Goal: Transaction & Acquisition: Purchase product/service

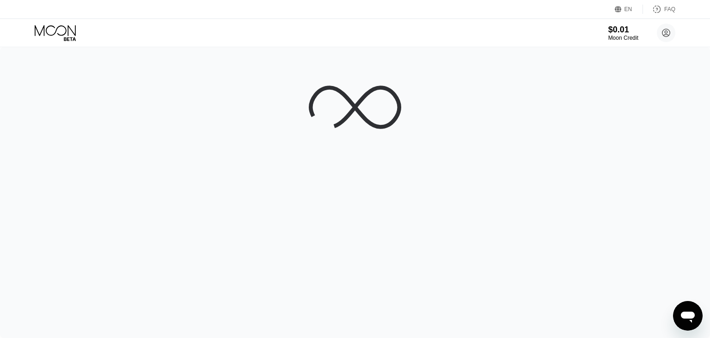
click at [460, 238] on div at bounding box center [355, 192] width 710 height 291
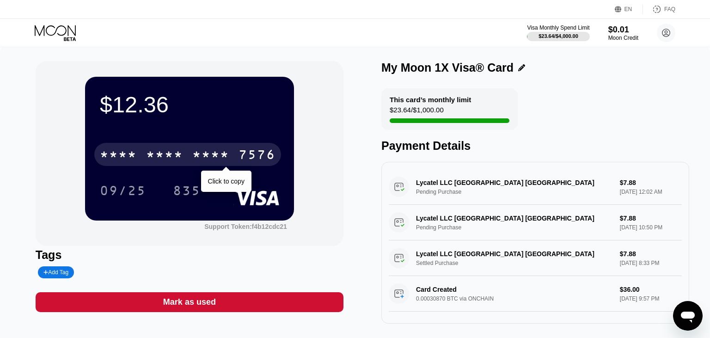
click at [220, 154] on div "* * * *" at bounding box center [210, 155] width 37 height 15
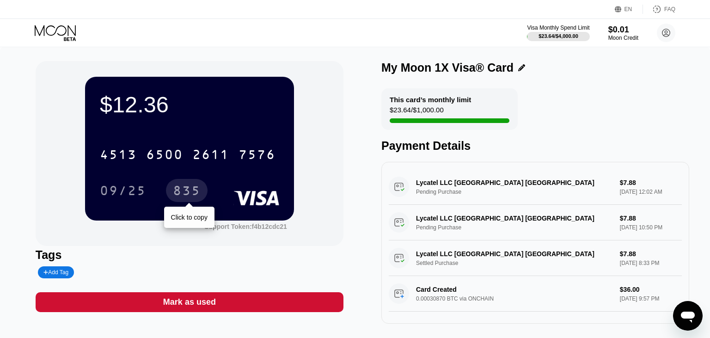
click at [188, 188] on div "835" at bounding box center [187, 192] width 28 height 15
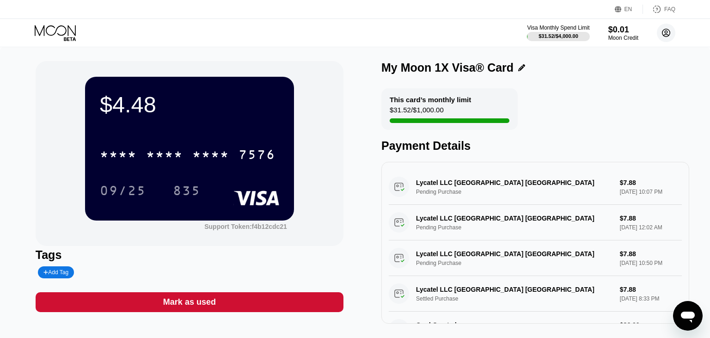
click at [669, 36] on icon at bounding box center [667, 33] width 8 height 8
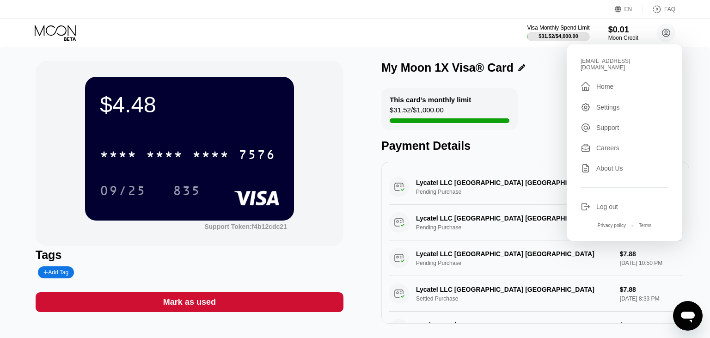
click at [602, 203] on div "Log out" at bounding box center [608, 206] width 22 height 7
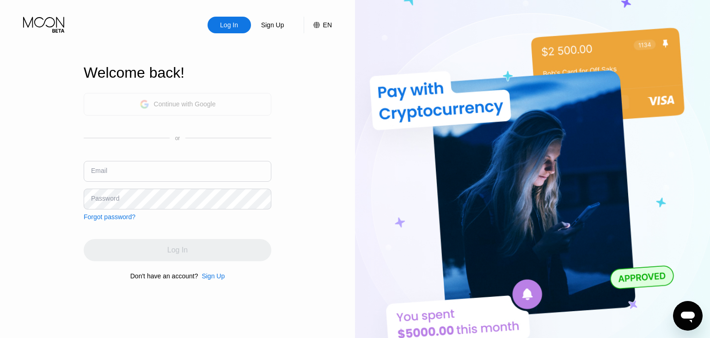
click at [185, 93] on div "Continue with Google" at bounding box center [178, 104] width 188 height 23
click at [205, 105] on div "Continue with Google" at bounding box center [185, 103] width 62 height 7
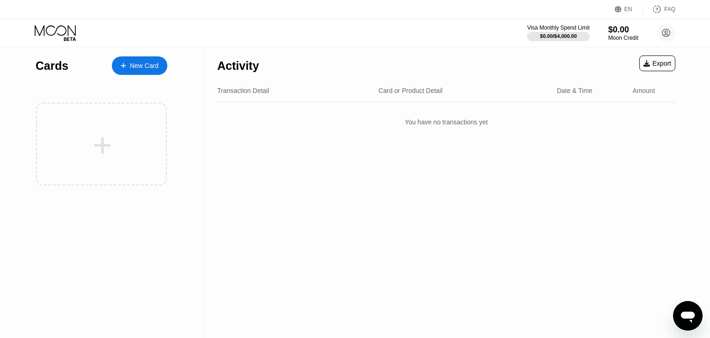
click at [577, 37] on div at bounding box center [558, 36] width 62 height 9
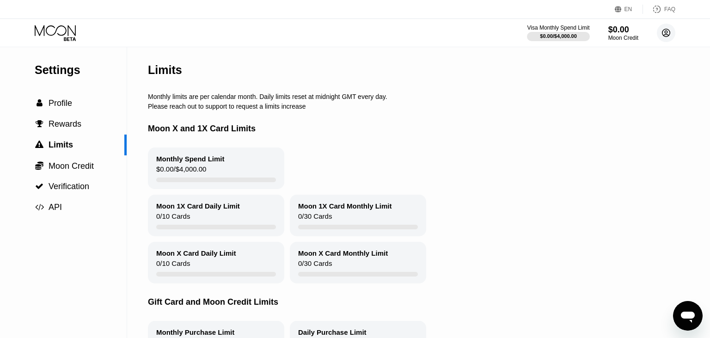
click at [663, 34] on circle at bounding box center [666, 33] width 18 height 18
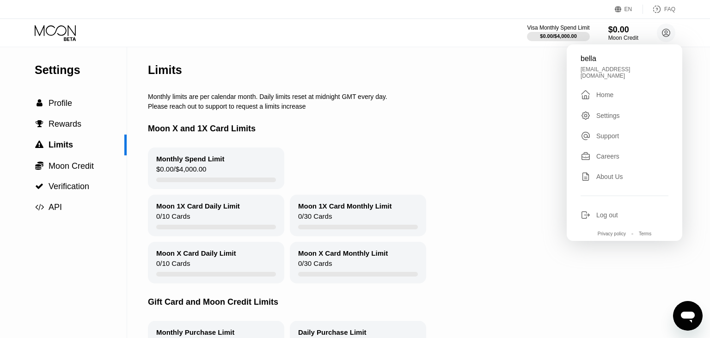
click at [604, 112] on div "Settings" at bounding box center [609, 115] width 24 height 7
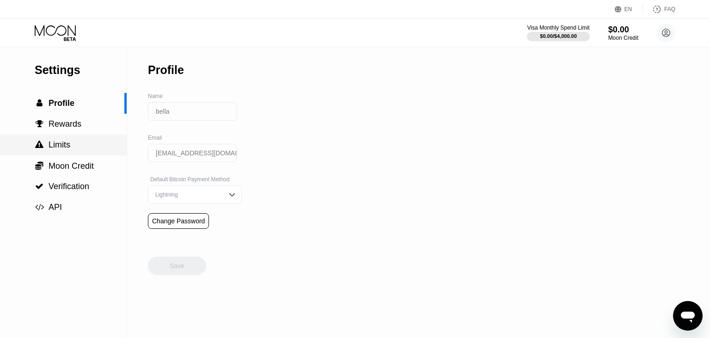
click at [60, 148] on span "Limits" at bounding box center [60, 144] width 22 height 9
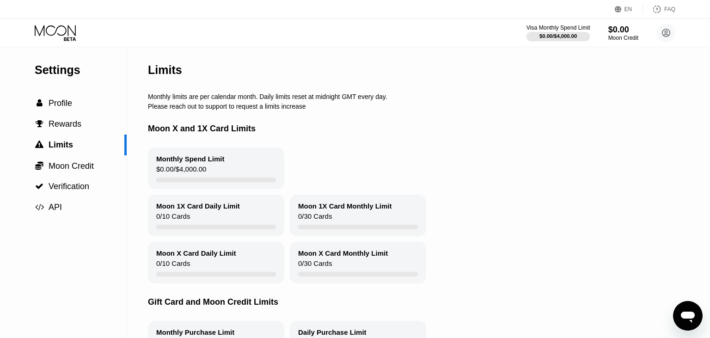
click at [562, 25] on div "Visa Monthly Spend Limit" at bounding box center [559, 28] width 64 height 6
click at [561, 33] on div "$0.00 / $4,000.00" at bounding box center [558, 36] width 37 height 6
click at [629, 34] on div "$0.00" at bounding box center [623, 30] width 31 height 10
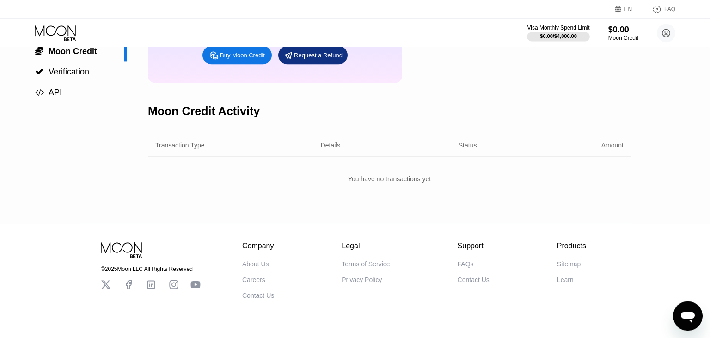
scroll to position [141, 0]
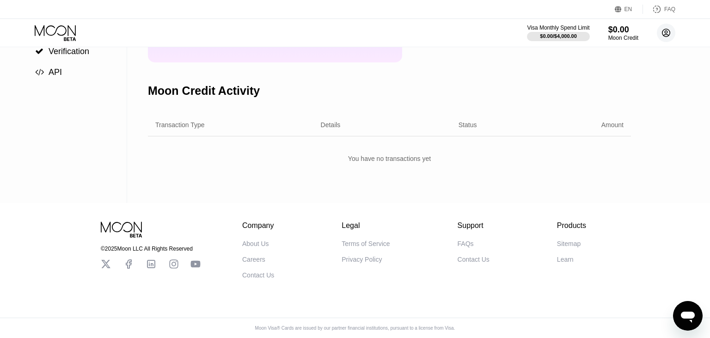
click at [669, 38] on circle at bounding box center [666, 33] width 18 height 18
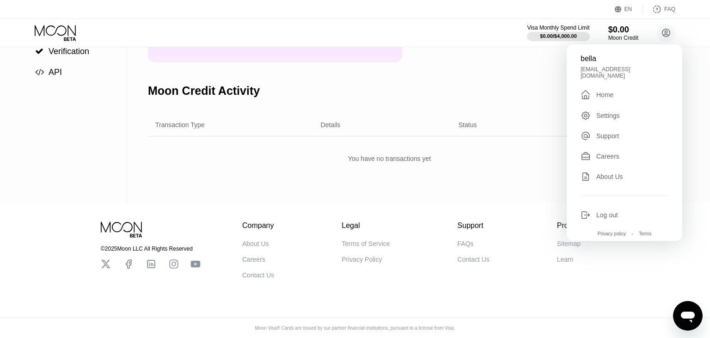
click at [612, 216] on div "Log out" at bounding box center [625, 215] width 88 height 10
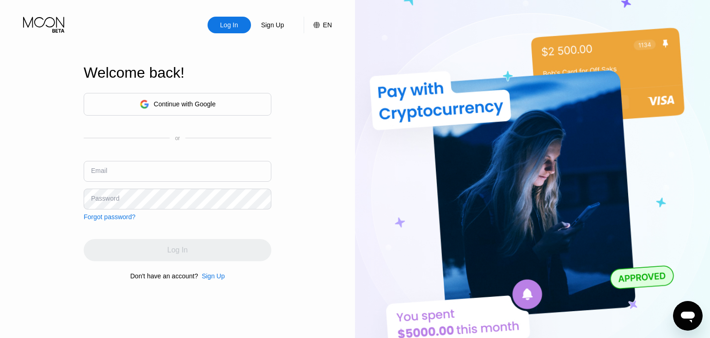
click at [98, 166] on input "text" at bounding box center [178, 171] width 188 height 21
type input "[EMAIL_ADDRESS][DOMAIN_NAME]"
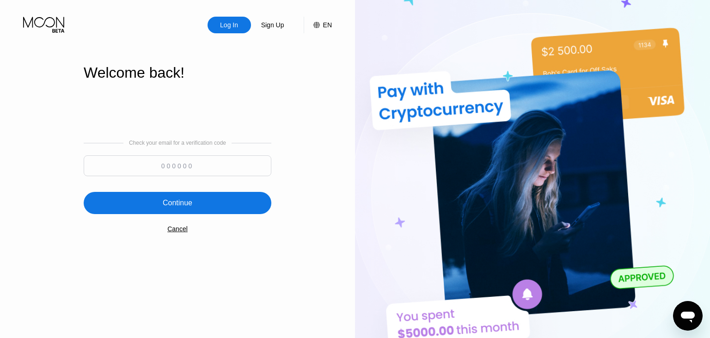
click at [166, 169] on input at bounding box center [178, 165] width 188 height 21
type input "381040"
click at [223, 204] on div "Continue" at bounding box center [178, 203] width 188 height 22
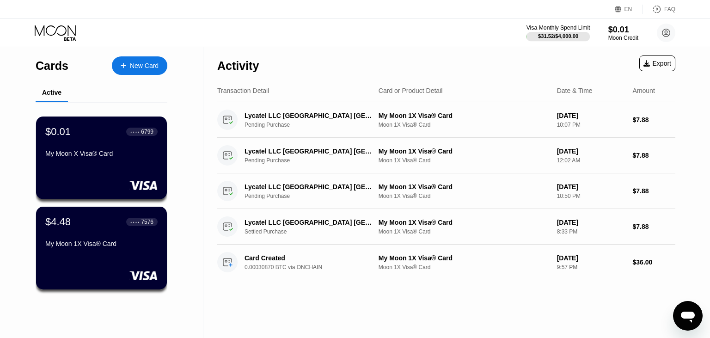
click at [565, 36] on div "$31.52 / $4,000.00" at bounding box center [558, 36] width 40 height 6
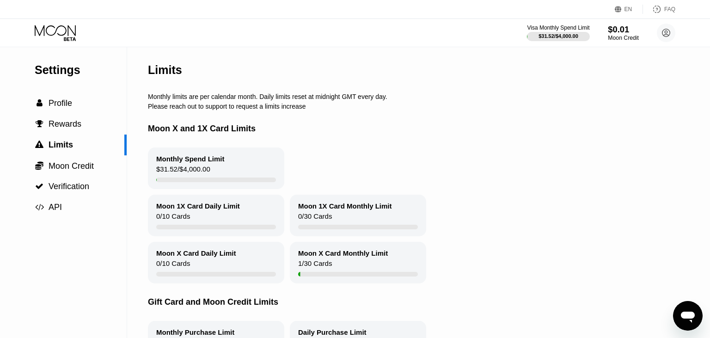
click at [624, 35] on div "$0.01 Moon Credit" at bounding box center [623, 33] width 31 height 17
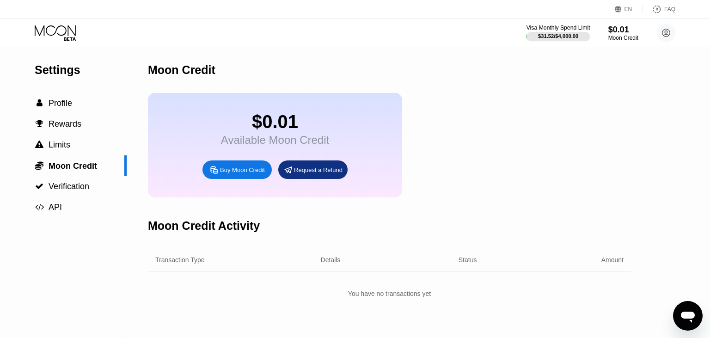
click at [549, 33] on div "$31.52 / $4,000.00" at bounding box center [558, 36] width 40 height 6
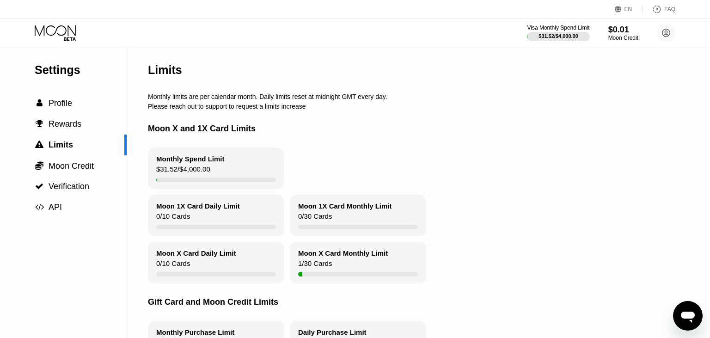
click at [621, 37] on div "Moon Credit" at bounding box center [624, 38] width 30 height 6
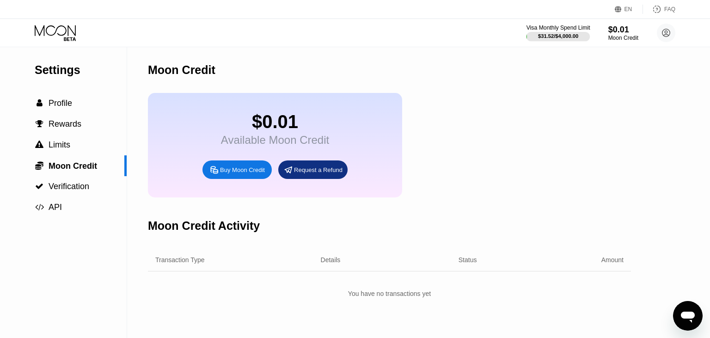
click at [557, 35] on div "$31.52 / $4,000.00" at bounding box center [558, 36] width 40 height 6
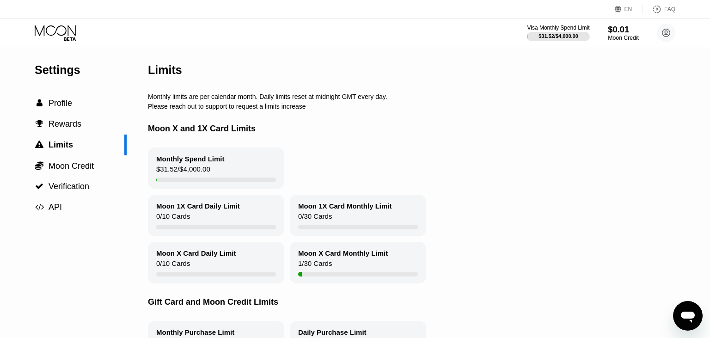
click at [627, 33] on div "$0.01" at bounding box center [623, 30] width 31 height 10
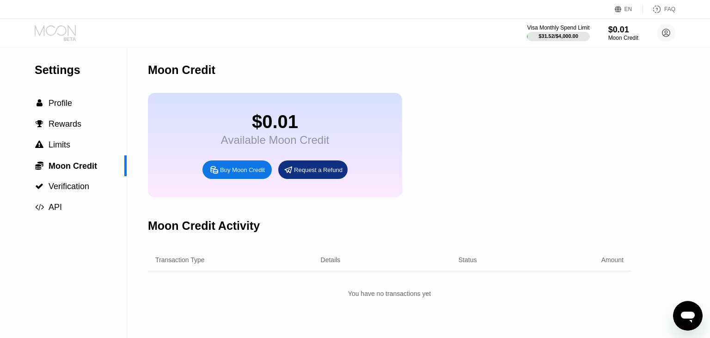
click at [72, 30] on icon at bounding box center [56, 33] width 43 height 16
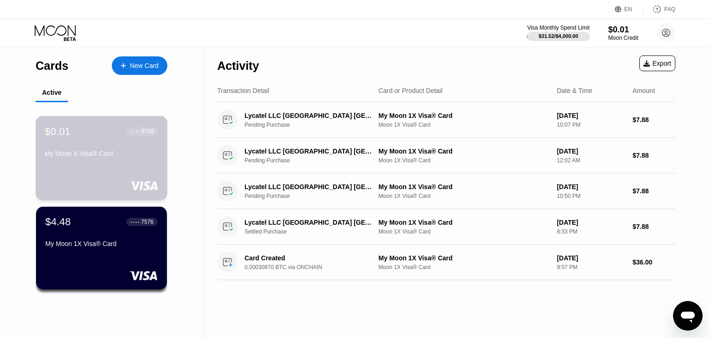
click at [95, 166] on div "$0.01 ● ● ● ● 6799 My Moon X Visa® Card" at bounding box center [102, 158] width 132 height 84
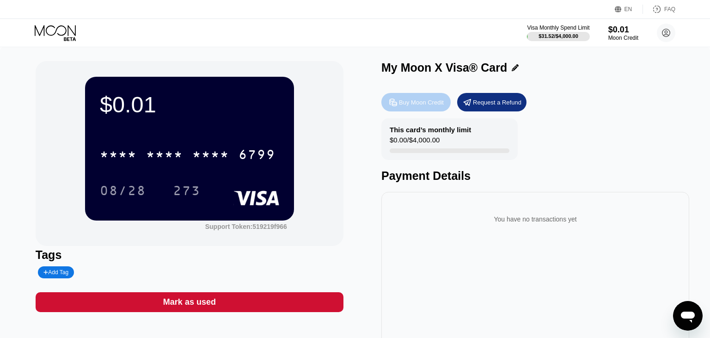
click at [415, 106] on div "Buy Moon Credit" at bounding box center [421, 103] width 45 height 8
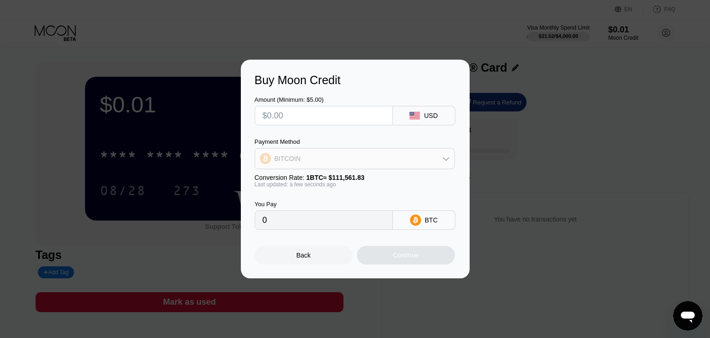
click at [321, 161] on div "BITCOIN" at bounding box center [354, 158] width 199 height 18
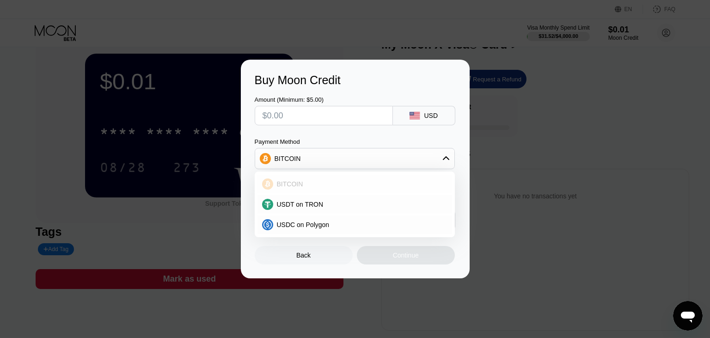
scroll to position [49, 0]
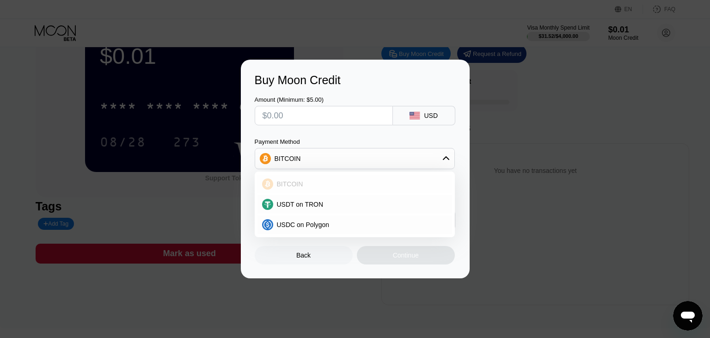
click at [300, 191] on div "BITCOIN" at bounding box center [355, 184] width 195 height 18
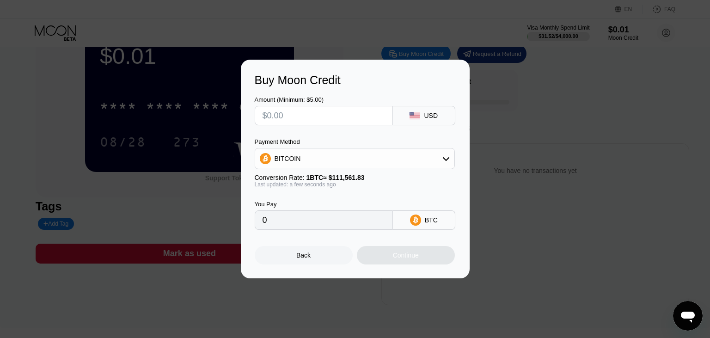
click at [302, 120] on input "text" at bounding box center [324, 115] width 123 height 18
type input "$8"
type input "0.00007171"
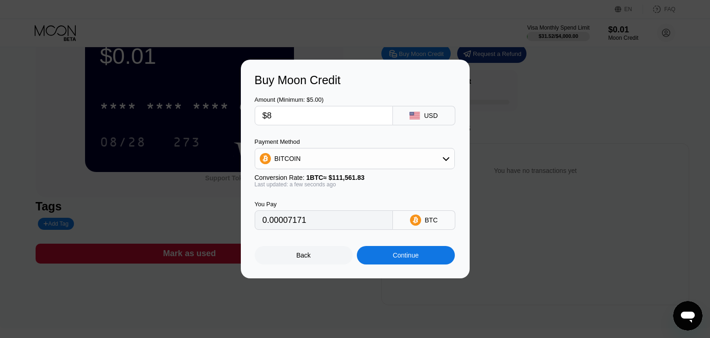
type input "$8"
click at [406, 259] on div "Continue" at bounding box center [406, 255] width 26 height 7
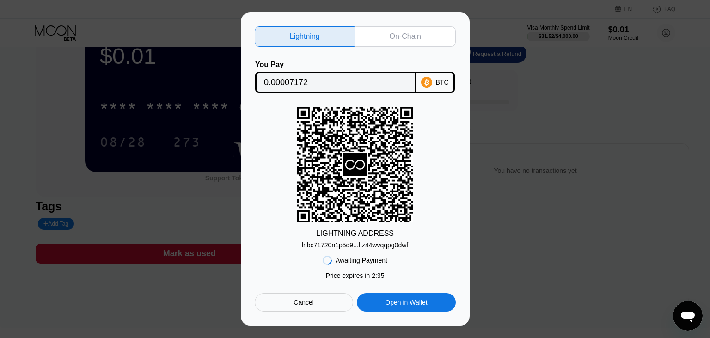
click at [374, 244] on div "lnbc71720n1p5d9...ltz44wvqqpg0dwf" at bounding box center [355, 244] width 106 height 7
click at [368, 238] on div "LIGHTNING ADDRESS" at bounding box center [355, 233] width 78 height 8
click at [389, 32] on div "On-Chain" at bounding box center [405, 36] width 101 height 20
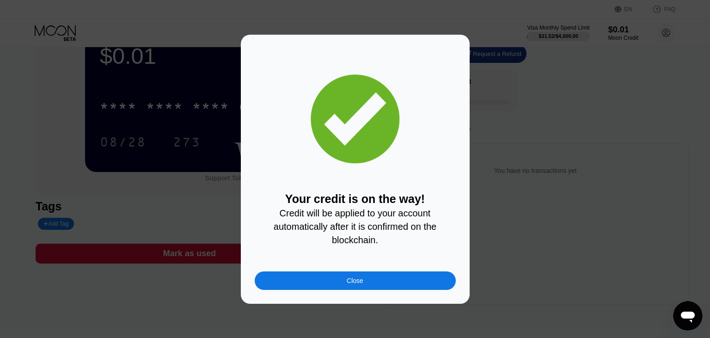
click at [363, 284] on div "Close" at bounding box center [355, 280] width 201 height 18
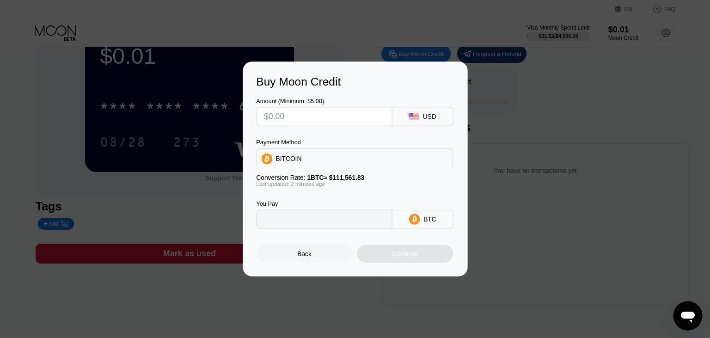
type input "0"
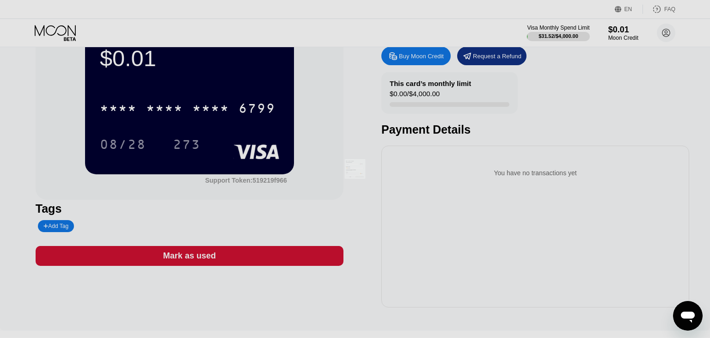
scroll to position [0, 0]
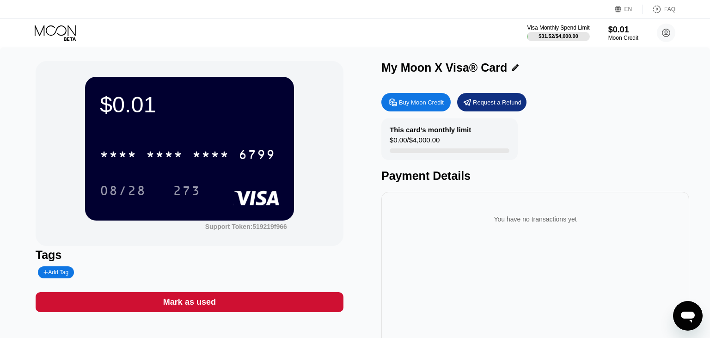
click at [62, 38] on icon at bounding box center [56, 33] width 43 height 16
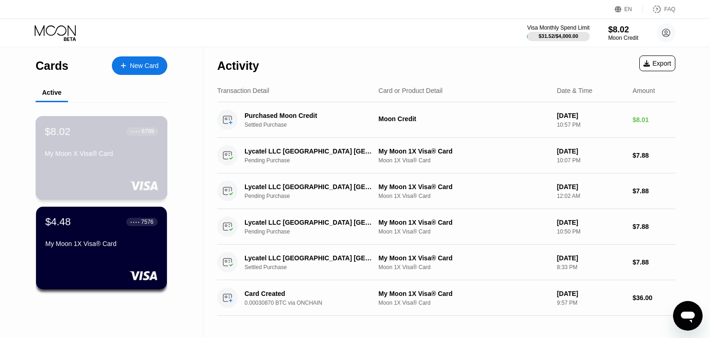
click at [74, 151] on div "$8.02 ● ● ● ● 6799 My Moon X Visa® Card" at bounding box center [101, 143] width 113 height 36
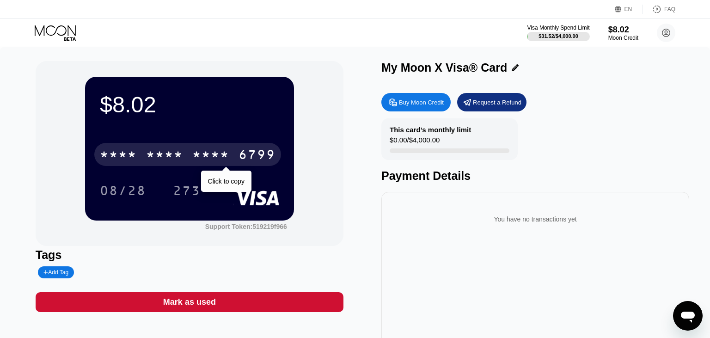
click at [177, 153] on div "* * * *" at bounding box center [164, 155] width 37 height 15
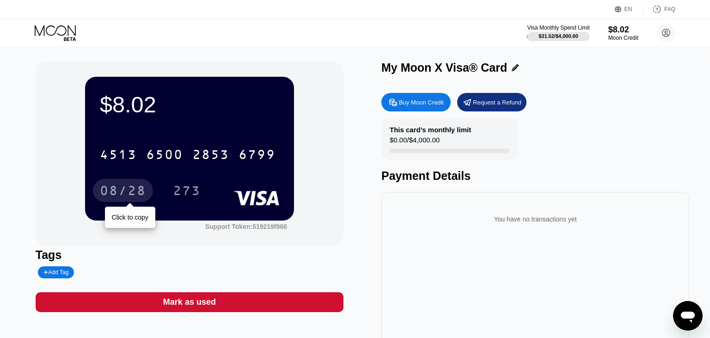
click at [130, 193] on div "08/28" at bounding box center [123, 192] width 46 height 15
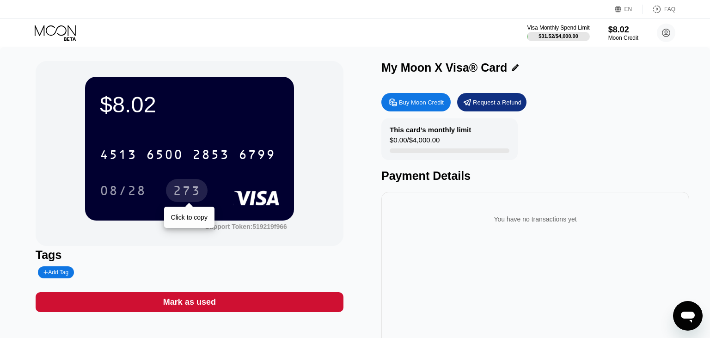
click at [179, 192] on div "273" at bounding box center [187, 192] width 28 height 15
click at [185, 126] on div "$8.02 4513 6500 2853 6799 08/28 273" at bounding box center [189, 148] width 209 height 143
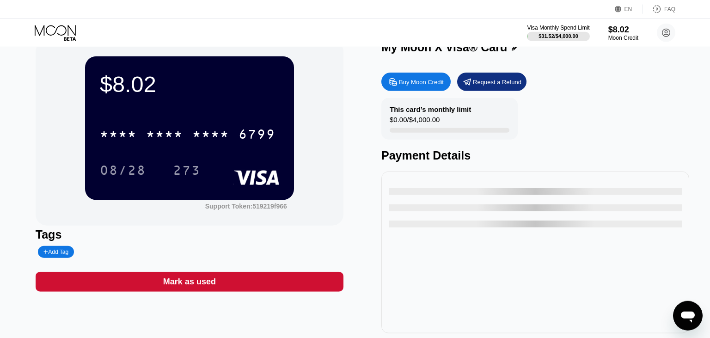
scroll to position [49, 0]
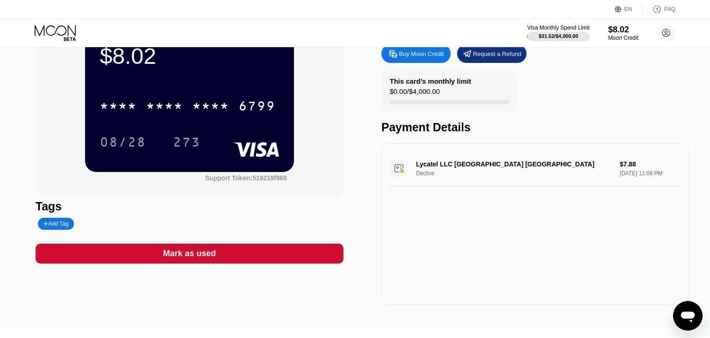
click at [451, 179] on div "Lycatel LLC Newark US Decline $7.88 Sep 23, 2025 11:09 PM" at bounding box center [535, 169] width 293 height 36
click at [458, 160] on div "Lycatel LLC Newark US Decline $7.88 Sep 23, 2025 11:09 PM" at bounding box center [535, 169] width 293 height 36
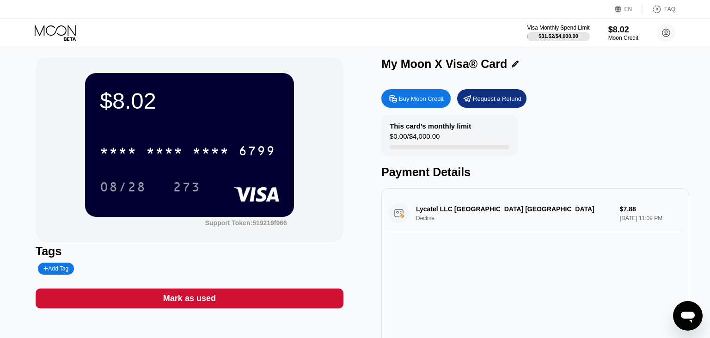
scroll to position [0, 0]
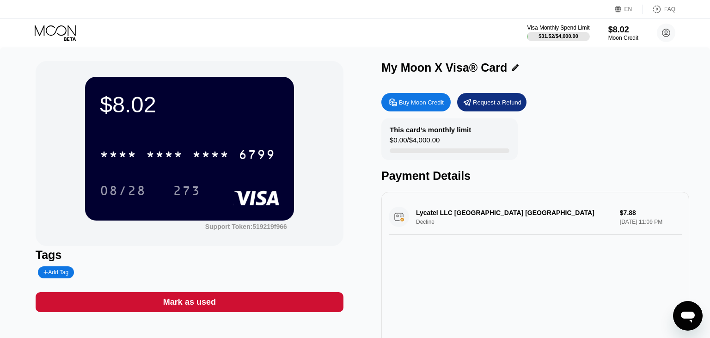
click at [631, 220] on div "Lycatel LLC Newark US Decline $7.88 Sep 23, 2025 11:09 PM" at bounding box center [535, 217] width 293 height 36
click at [470, 215] on div "Lycatel LLC Newark US Decline $7.88 Sep 23, 2025 11:09 PM" at bounding box center [535, 217] width 293 height 36
drag, startPoint x: 441, startPoint y: 216, endPoint x: 410, endPoint y: 216, distance: 31.5
click at [439, 216] on div "Lycatel LLC Newark US Decline $7.88 Sep 23, 2025 11:09 PM" at bounding box center [535, 217] width 293 height 36
click at [398, 224] on div "Lycatel LLC Newark US Decline $7.88 Sep 23, 2025 11:09 PM" at bounding box center [535, 217] width 293 height 36
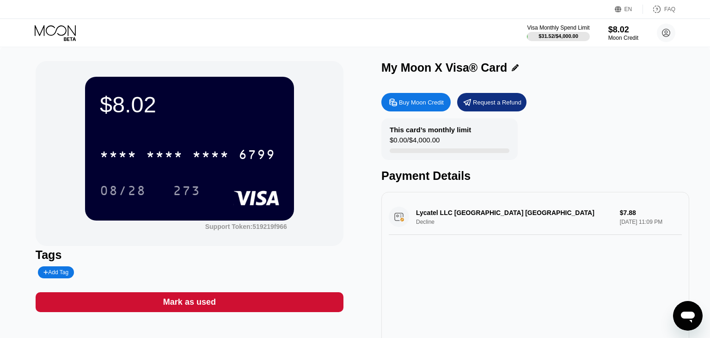
click at [398, 224] on div "Lycatel LLC Newark US Decline $7.88 Sep 23, 2025 11:09 PM" at bounding box center [535, 217] width 293 height 36
click at [437, 219] on div "Lycatel LLC Newark US Decline $7.88 Sep 23, 2025 11:09 PM" at bounding box center [535, 217] width 293 height 36
click at [488, 106] on div "Request a Refund" at bounding box center [497, 103] width 49 height 8
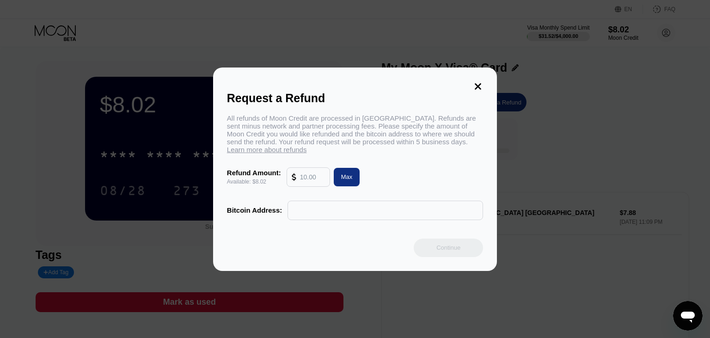
click at [306, 183] on input "text" at bounding box center [312, 177] width 25 height 18
click at [351, 181] on div "Max" at bounding box center [347, 177] width 12 height 8
type input "8.02"
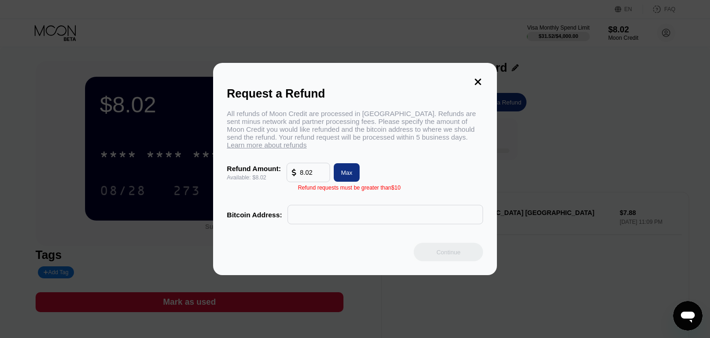
click at [334, 219] on input "text" at bounding box center [385, 214] width 185 height 18
click at [347, 177] on div "Max" at bounding box center [347, 173] width 12 height 8
click at [644, 175] on div "Request a Refund All refunds of Moon Credit are processed in Bitcoin. Refunds a…" at bounding box center [355, 169] width 710 height 212
click at [477, 77] on icon at bounding box center [478, 82] width 10 height 10
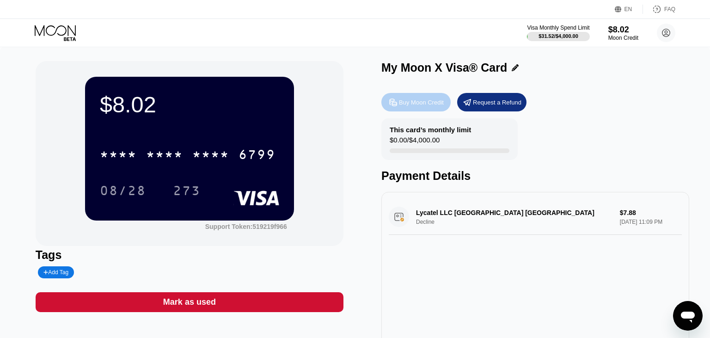
click at [414, 102] on div "Buy Moon Credit" at bounding box center [421, 103] width 45 height 8
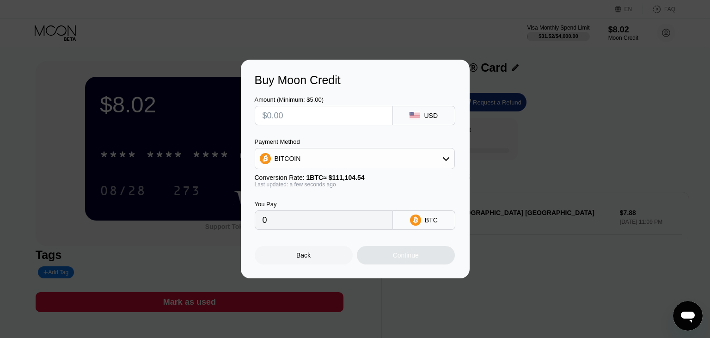
click at [297, 117] on input "text" at bounding box center [324, 115] width 123 height 18
type input "$5"
type input "0.00004501"
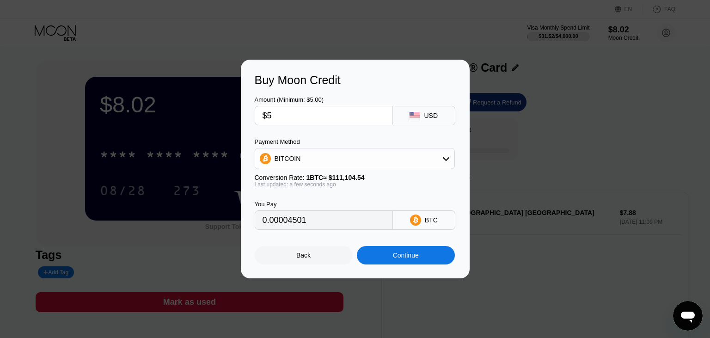
type input "$5"
click at [403, 254] on div "Continue" at bounding box center [406, 255] width 98 height 18
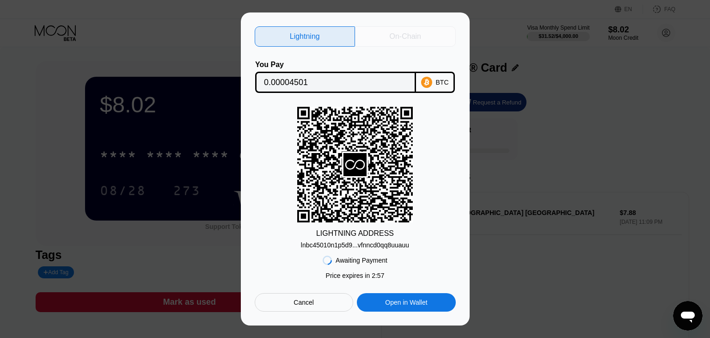
click at [388, 32] on div "On-Chain" at bounding box center [405, 36] width 101 height 20
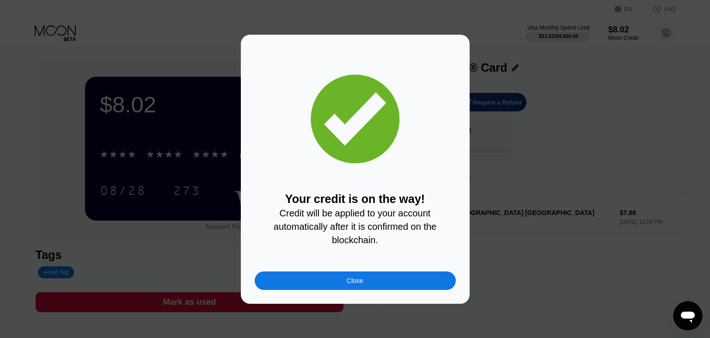
click at [350, 276] on div "Close" at bounding box center [355, 280] width 201 height 18
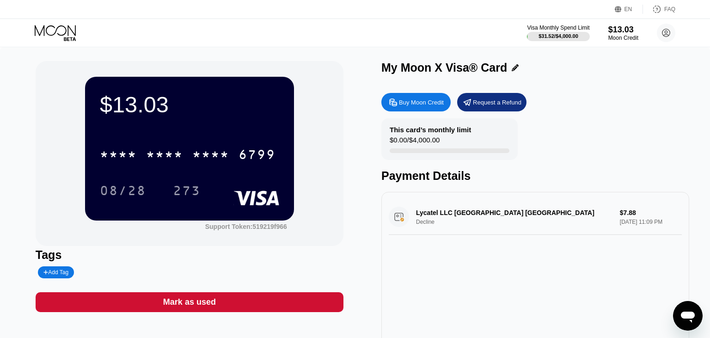
click at [456, 222] on div "Lycatel LLC [GEOGRAPHIC_DATA] [GEOGRAPHIC_DATA] Decline $7.88 [DATE] 11:09 PM" at bounding box center [535, 217] width 293 height 36
click at [445, 204] on div "Lycatel LLC Newark US Decline $7.88 Sep 23, 2025 11:09 PM" at bounding box center [535, 217] width 293 height 36
drag, startPoint x: 436, startPoint y: 213, endPoint x: 393, endPoint y: 226, distance: 45.1
click at [436, 213] on div "Lycatel LLC Newark US Decline $7.88 Sep 23, 2025 11:09 PM" at bounding box center [535, 217] width 293 height 36
click at [397, 224] on div "Lycatel LLC Newark US Decline $7.88 Sep 23, 2025 11:09 PM" at bounding box center [535, 217] width 293 height 36
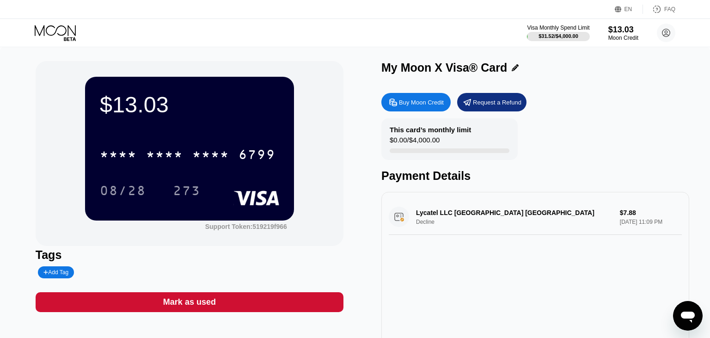
click at [397, 224] on div "Lycatel LLC Newark US Decline $7.88 Sep 23, 2025 11:09 PM" at bounding box center [535, 217] width 293 height 36
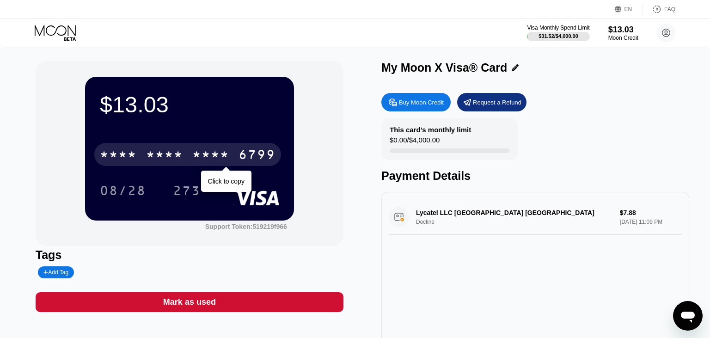
click at [199, 156] on div "* * * *" at bounding box center [210, 155] width 37 height 15
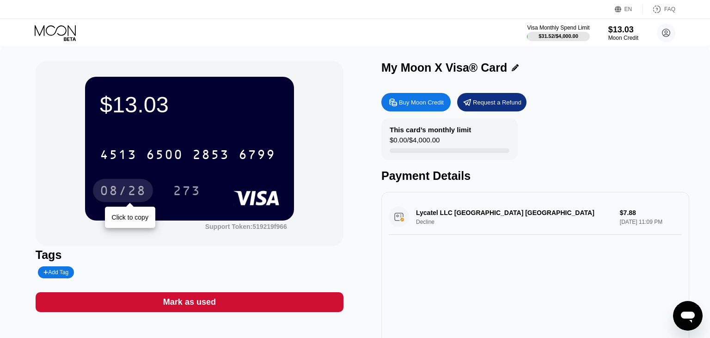
drag, startPoint x: 124, startPoint y: 190, endPoint x: 149, endPoint y: 86, distance: 106.0
click at [124, 190] on div "08/28" at bounding box center [123, 192] width 46 height 15
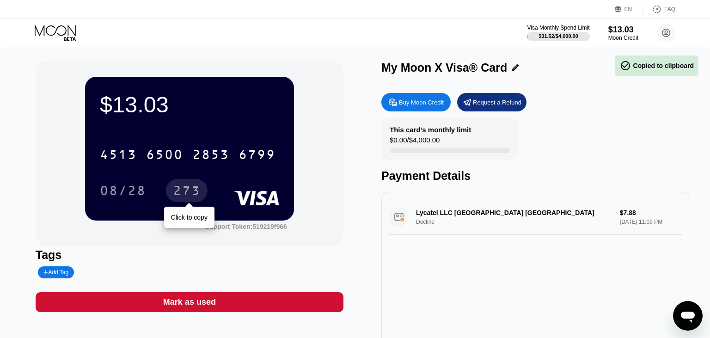
click at [193, 190] on div "273" at bounding box center [187, 192] width 28 height 15
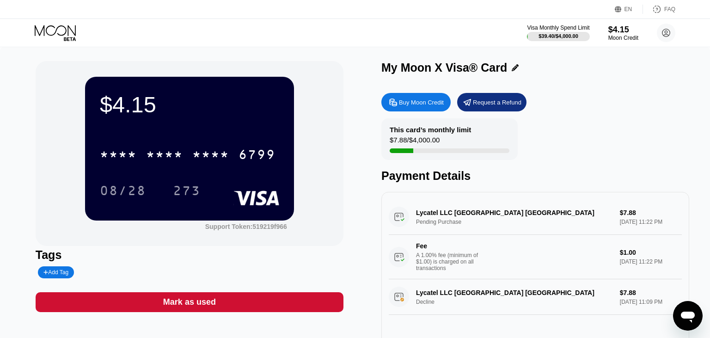
drag, startPoint x: 113, startPoint y: 93, endPoint x: 117, endPoint y: 101, distance: 8.3
click at [117, 101] on div "$4.15" at bounding box center [189, 105] width 179 height 26
click at [116, 99] on div "$4.15" at bounding box center [189, 105] width 179 height 26
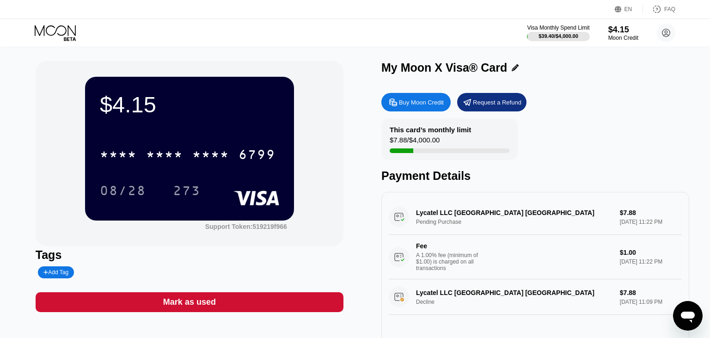
click at [124, 116] on div "$4.15" at bounding box center [189, 105] width 179 height 26
drag, startPoint x: 116, startPoint y: 99, endPoint x: 112, endPoint y: 92, distance: 6.8
click at [112, 92] on div "$4.15" at bounding box center [189, 105] width 179 height 26
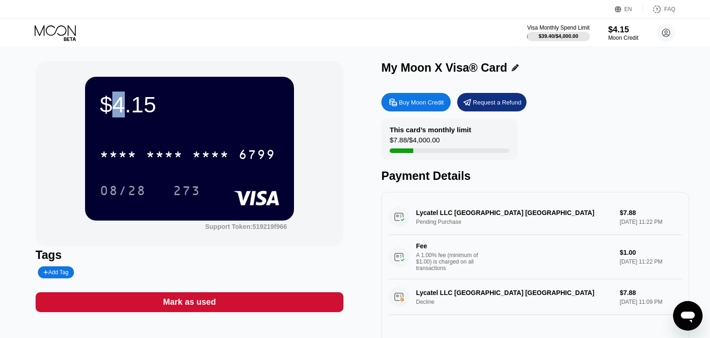
click at [113, 94] on div "$4.15" at bounding box center [189, 105] width 179 height 26
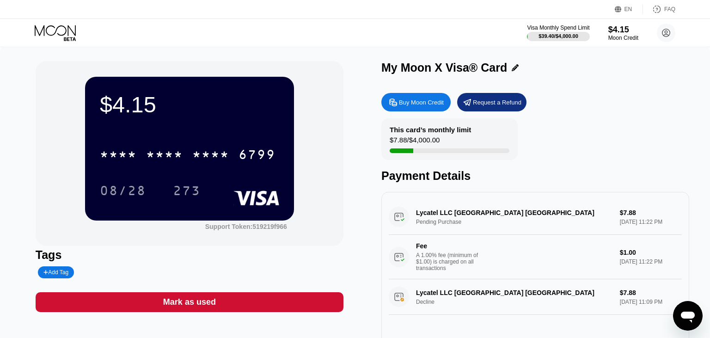
drag, startPoint x: 113, startPoint y: 94, endPoint x: 111, endPoint y: 90, distance: 4.8
click at [111, 92] on div "$4.15" at bounding box center [189, 105] width 179 height 26
click at [112, 92] on div "$4.15" at bounding box center [189, 105] width 179 height 26
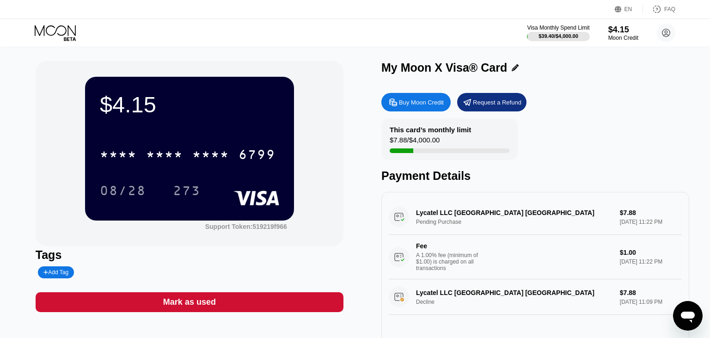
click at [117, 101] on div "$4.15" at bounding box center [189, 105] width 179 height 26
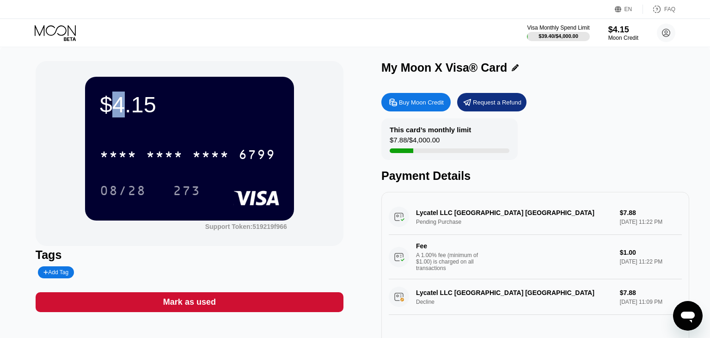
drag, startPoint x: 117, startPoint y: 101, endPoint x: 113, endPoint y: 93, distance: 8.1
click at [117, 103] on div "$4.15" at bounding box center [189, 105] width 179 height 26
click at [113, 93] on div "$4.15" at bounding box center [189, 105] width 179 height 26
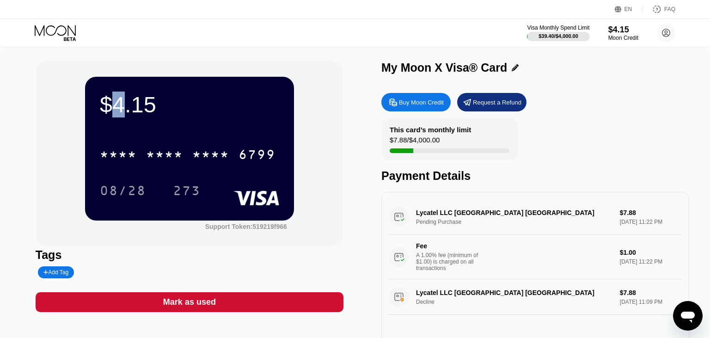
click at [113, 93] on div "$4.15" at bounding box center [189, 105] width 179 height 26
drag, startPoint x: 113, startPoint y: 93, endPoint x: 104, endPoint y: 75, distance: 20.3
click at [104, 77] on div "$4.15 * * * * * * * * * * * * 6799 08/28 273" at bounding box center [189, 148] width 209 height 143
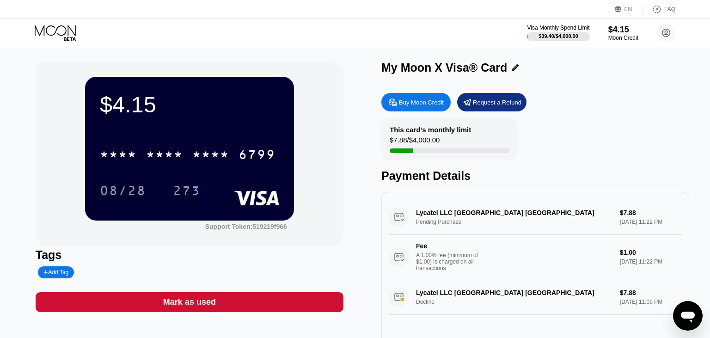
click at [104, 77] on div "$4.15 * * * * * * * * * * * * 6799 08/28 273" at bounding box center [189, 148] width 209 height 143
drag, startPoint x: 105, startPoint y: 77, endPoint x: 99, endPoint y: 66, distance: 12.4
click at [99, 66] on div "$4.15 * * * * * * * * * * * * 6799 08/28 273 Support Token: 519219f966" at bounding box center [190, 153] width 308 height 185
drag, startPoint x: 99, startPoint y: 66, endPoint x: 81, endPoint y: 47, distance: 25.9
click at [81, 47] on div "EN Language Select an item Save FAQ Visa Monthly Spend Limit $39.40 / $4,000.00…" at bounding box center [355, 169] width 710 height 338
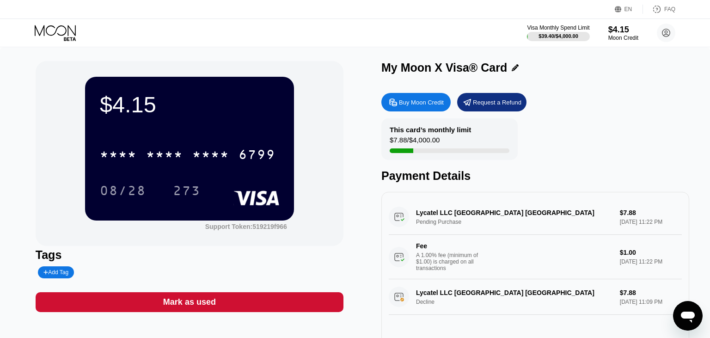
click at [81, 47] on div "EN Language Select an item Save FAQ Visa Monthly Spend Limit $39.40 / $4,000.00…" at bounding box center [355, 23] width 710 height 47
click at [83, 47] on div "EN Language Select an item Save FAQ Visa Monthly Spend Limit $39.40 / $4,000.00…" at bounding box center [355, 23] width 710 height 47
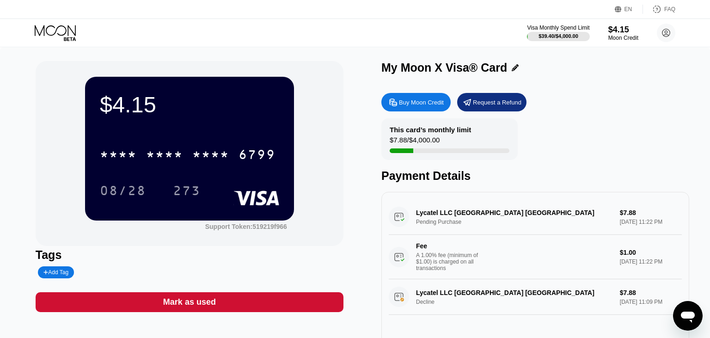
click at [90, 48] on div "$4.15 * * * * * * * * * * * * 6799 08/28 273 Support Token: 519219f966 Tags Add…" at bounding box center [355, 212] width 710 height 330
